Goal: Task Accomplishment & Management: Manage account settings

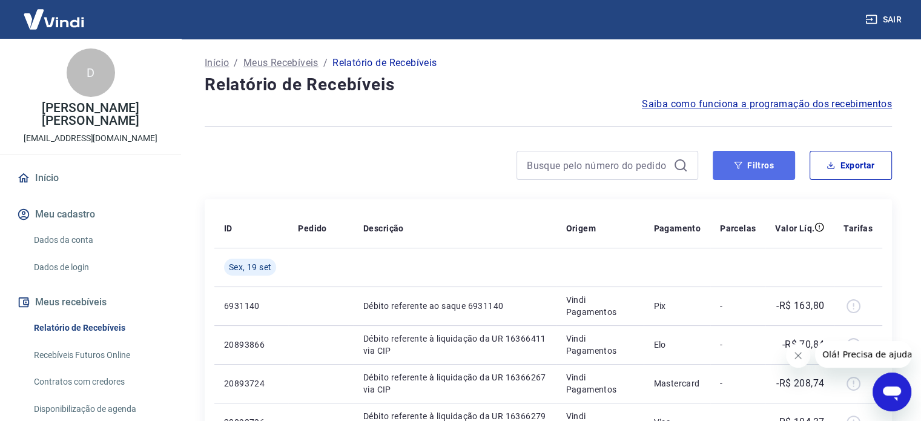
click at [749, 160] on button "Filtros" at bounding box center [754, 165] width 82 height 29
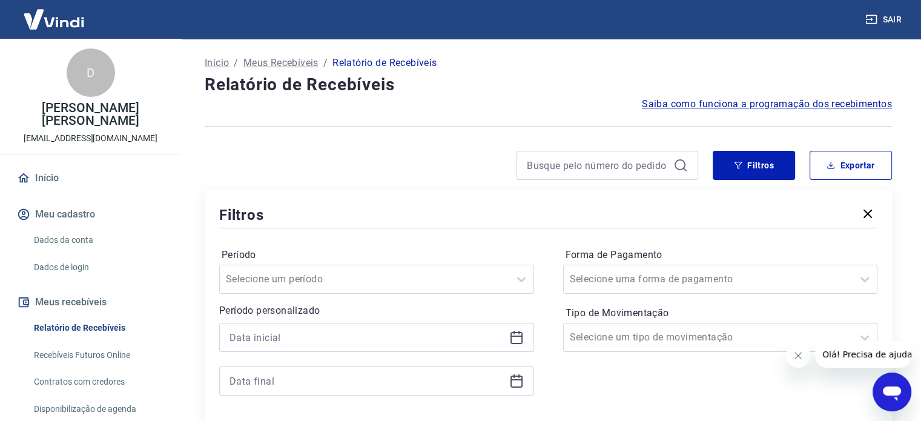
click at [349, 326] on div at bounding box center [376, 337] width 315 height 29
click at [342, 341] on input at bounding box center [366, 337] width 275 height 18
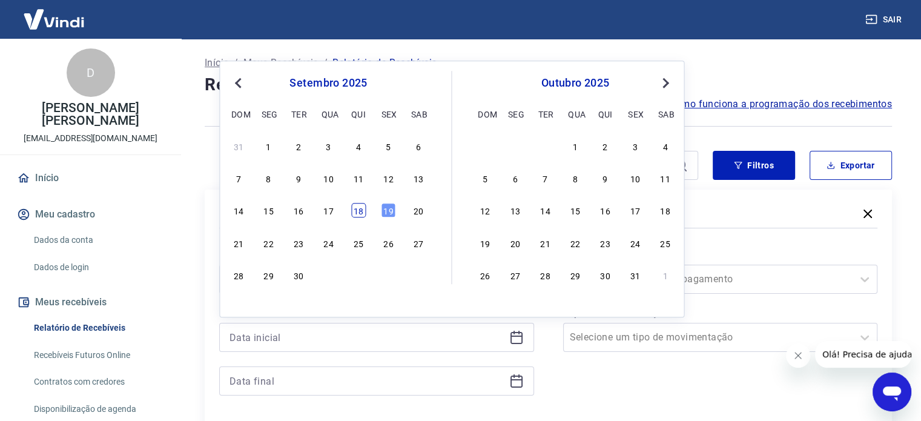
click at [361, 211] on div "18" at bounding box center [358, 210] width 15 height 15
type input "[DATE]"
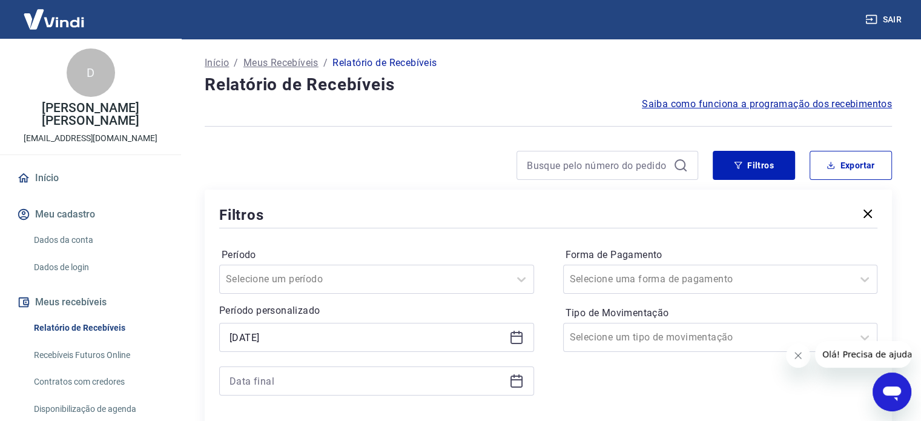
click at [355, 210] on div "Filtros" at bounding box center [548, 214] width 658 height 21
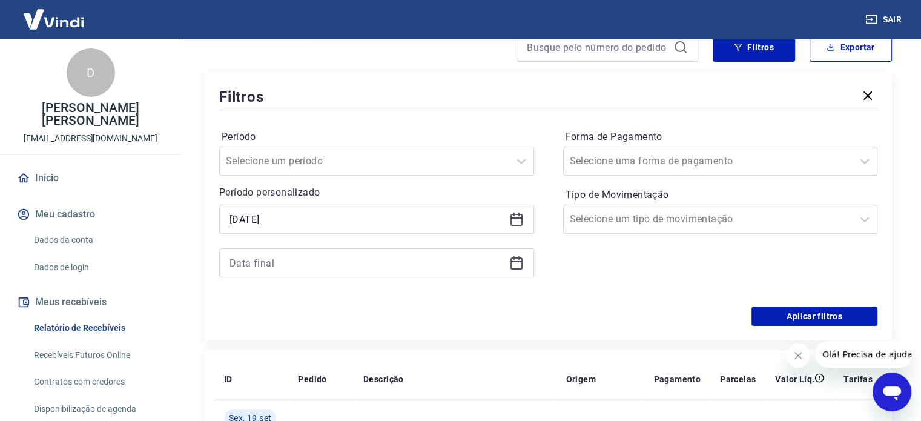
scroll to position [121, 0]
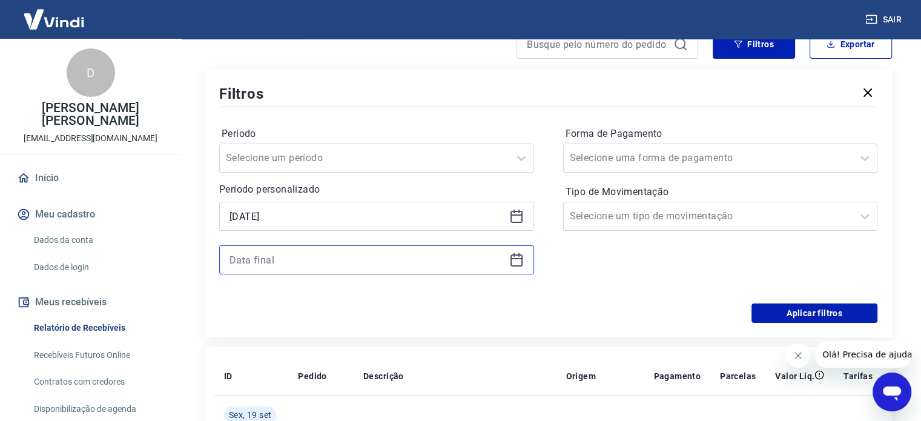
click at [358, 255] on input at bounding box center [366, 260] width 275 height 18
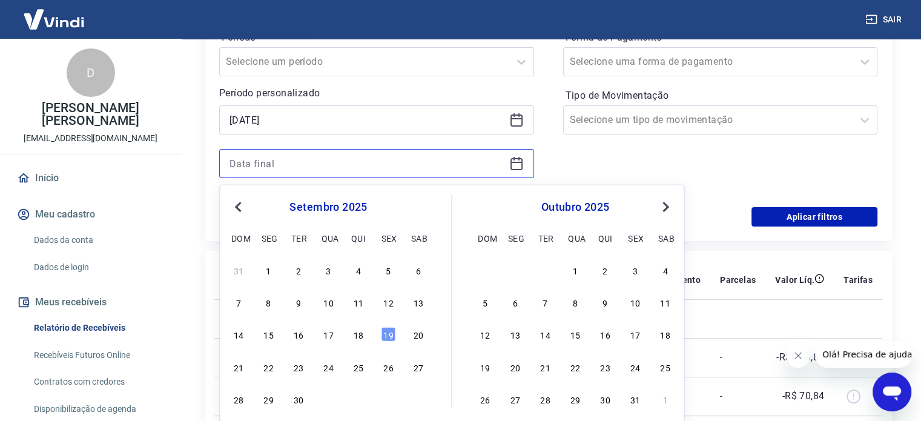
scroll to position [242, 0]
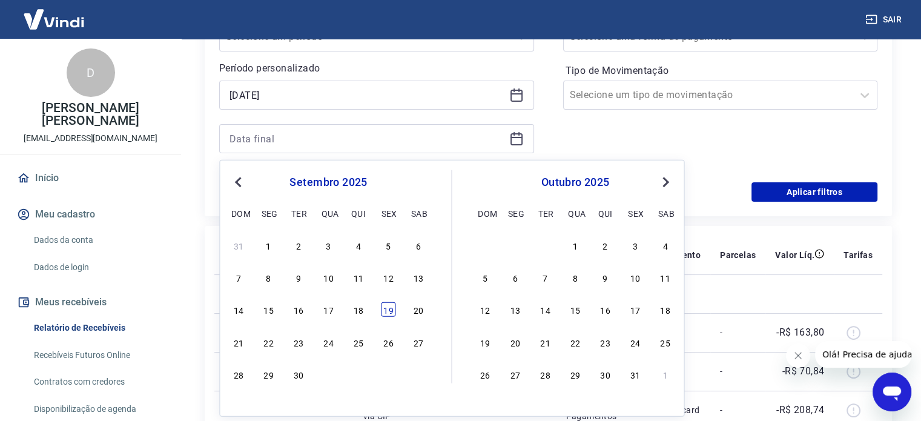
click at [386, 311] on div "19" at bounding box center [388, 309] width 15 height 15
click at [386, 311] on td at bounding box center [455, 293] width 202 height 39
type input "[DATE]"
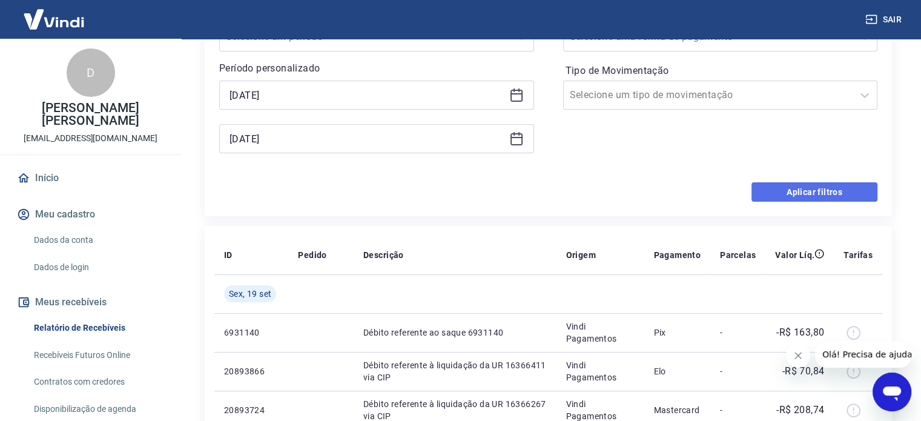
click at [802, 188] on button "Aplicar filtros" at bounding box center [814, 191] width 126 height 19
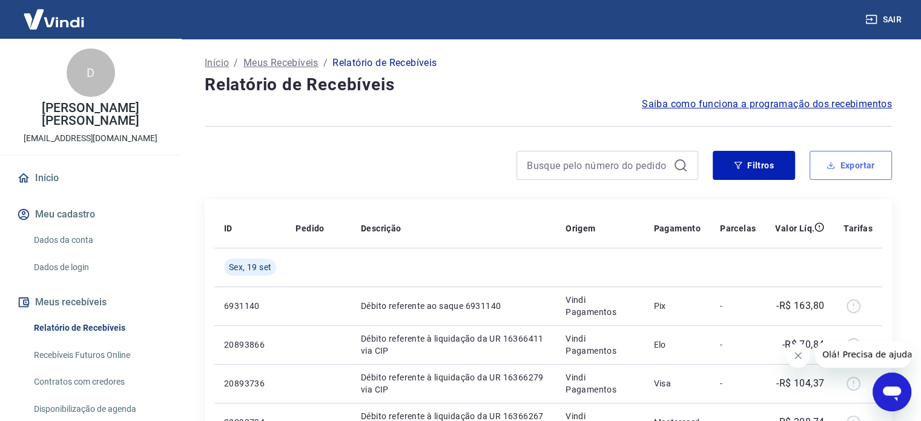
click at [863, 162] on button "Exportar" at bounding box center [850, 165] width 82 height 29
type input "[DATE]"
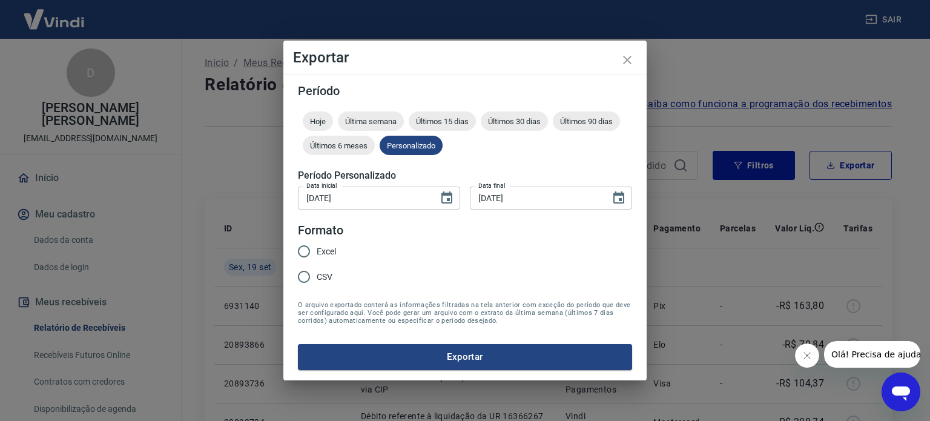
click at [329, 251] on span "Excel" at bounding box center [326, 251] width 19 height 13
click at [317, 251] on input "Excel" at bounding box center [303, 251] width 25 height 25
radio input "true"
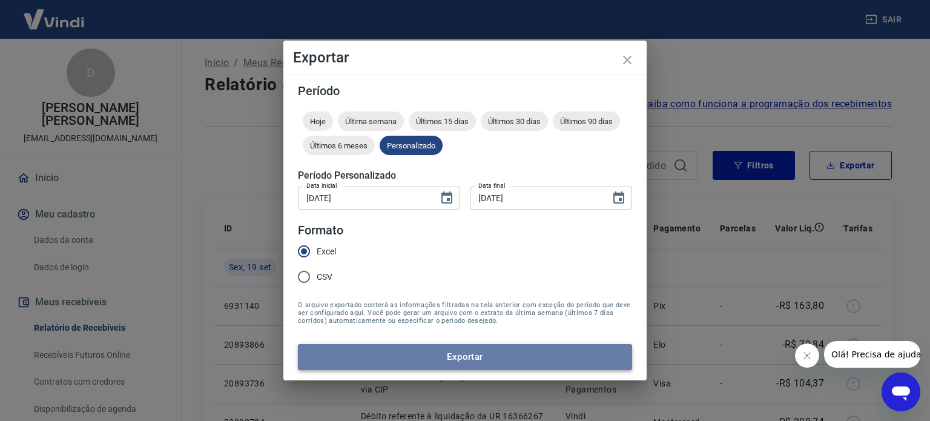
click at [319, 349] on button "Exportar" at bounding box center [465, 356] width 334 height 25
